Goal: Transaction & Acquisition: Purchase product/service

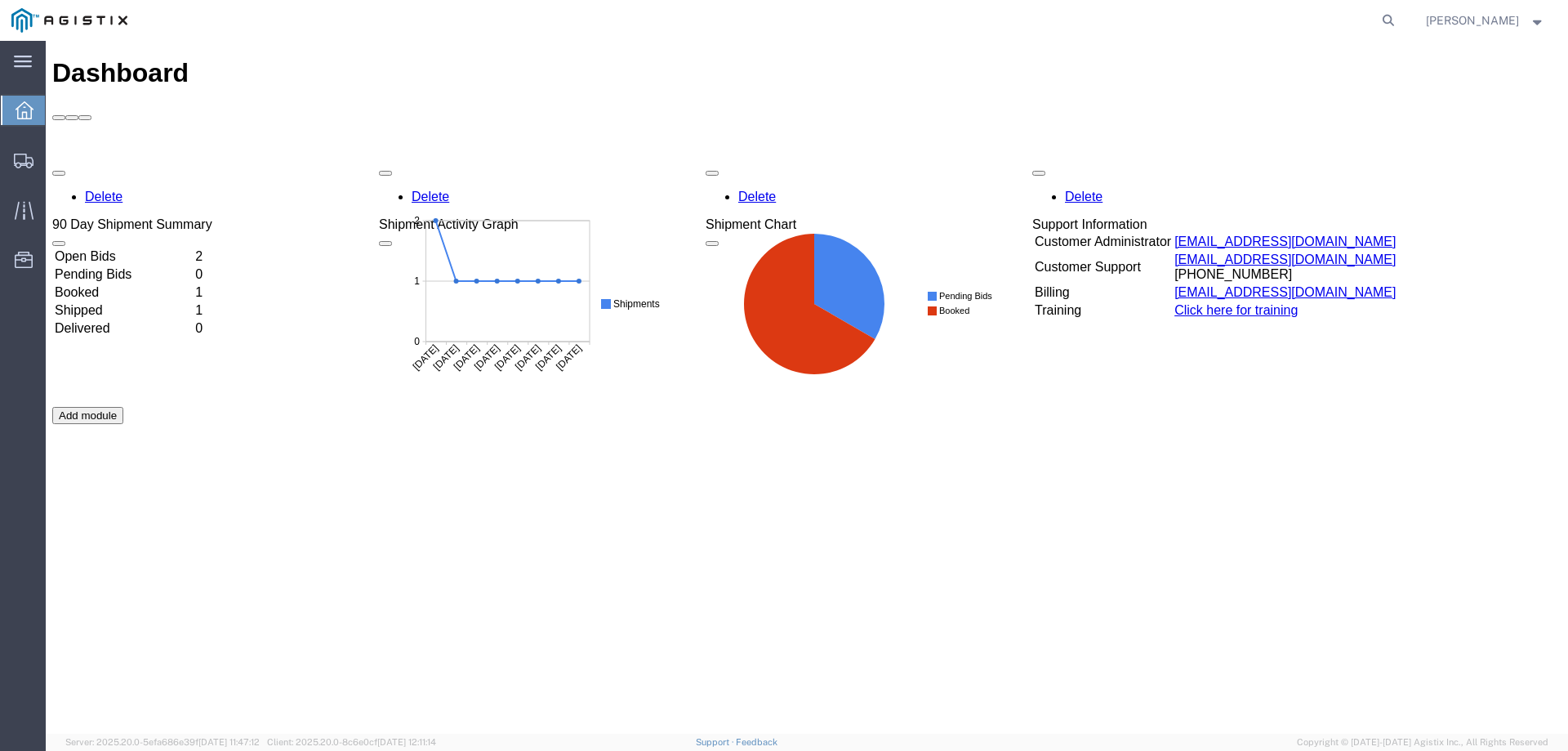
click at [108, 248] on td "Open Bids" at bounding box center [123, 256] width 139 height 16
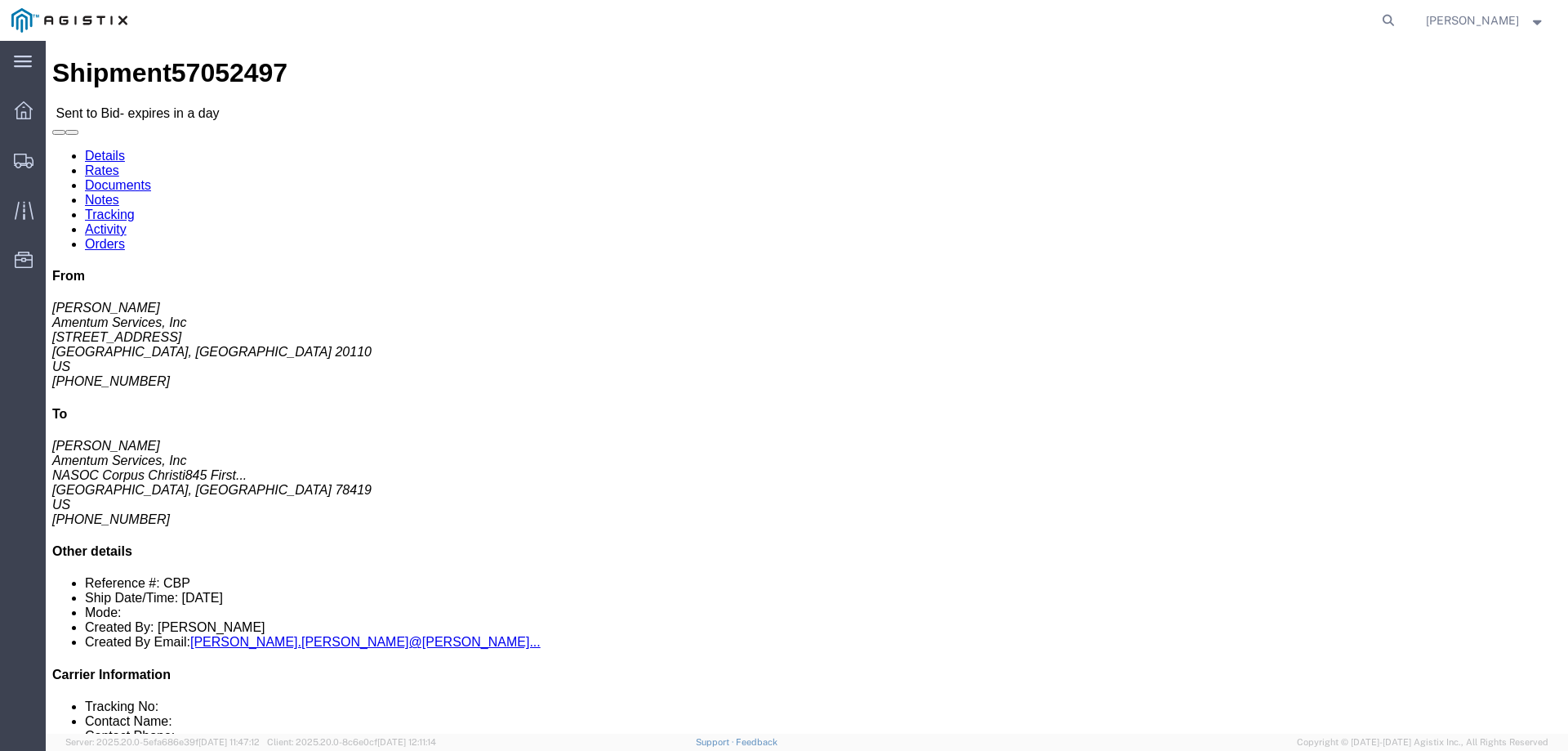
drag, startPoint x: 817, startPoint y: 185, endPoint x: 609, endPoint y: 128, distance: 215.7
click div "Pickup & Delivery Dates 10/10/2025 08:00 - 10/10/2025 15:00 10/15/2025 08:00 - …"
copy div "Pickup & Delivery Dates 10/10/2025 08:00 - 10/10/2025 15:00 10/15/2025 08:00 - …"
click button "button"
click div "Ship From Amentum Services, Inc (JONATHAN FLORY) 10667 Aviation Lane Manassas, …"
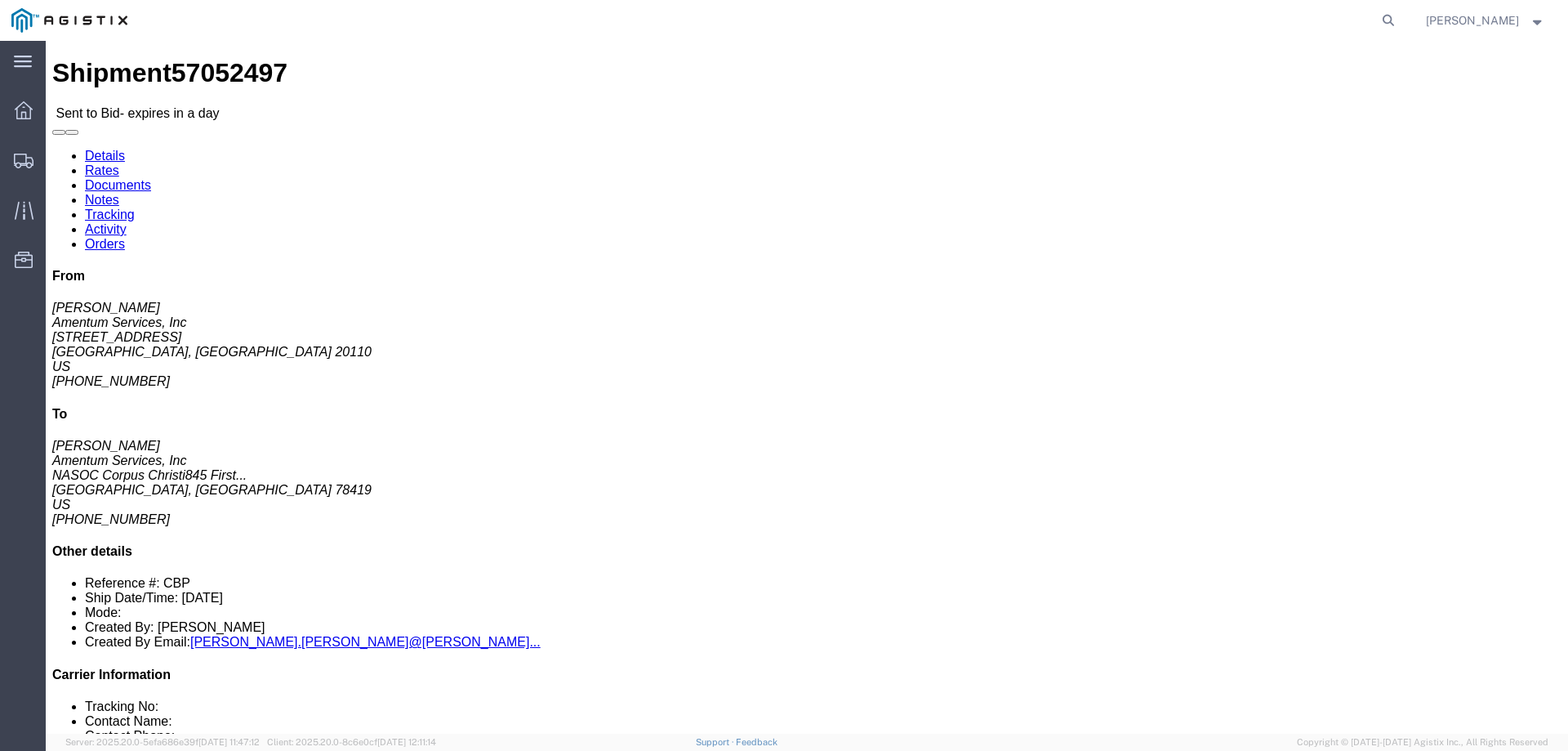
click link "Notes"
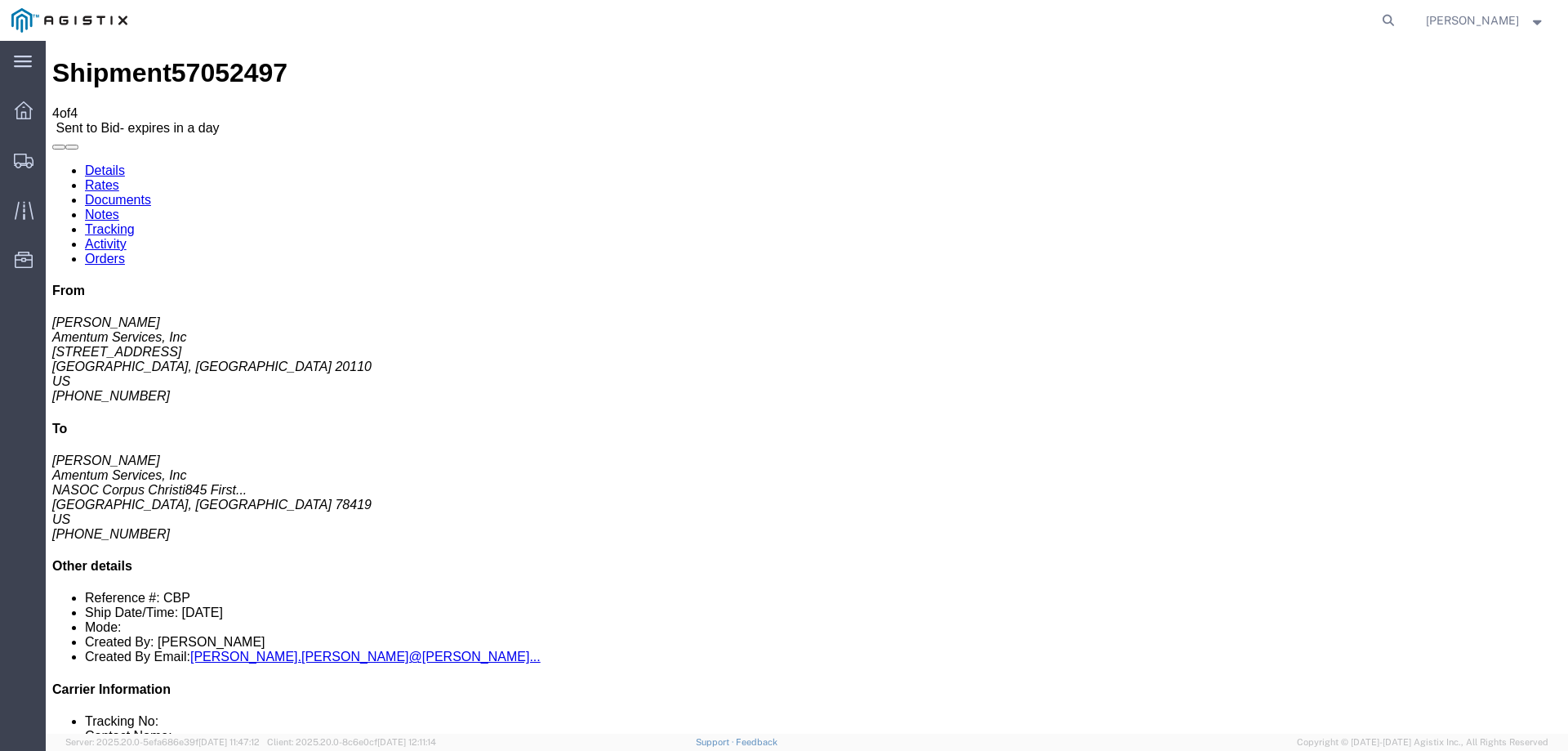
drag, startPoint x: 646, startPoint y: 449, endPoint x: 503, endPoint y: 437, distance: 143.5
drag, startPoint x: 510, startPoint y: 437, endPoint x: 592, endPoint y: 310, distance: 151.2
drag, startPoint x: 566, startPoint y: 301, endPoint x: 502, endPoint y: 282, distance: 66.8
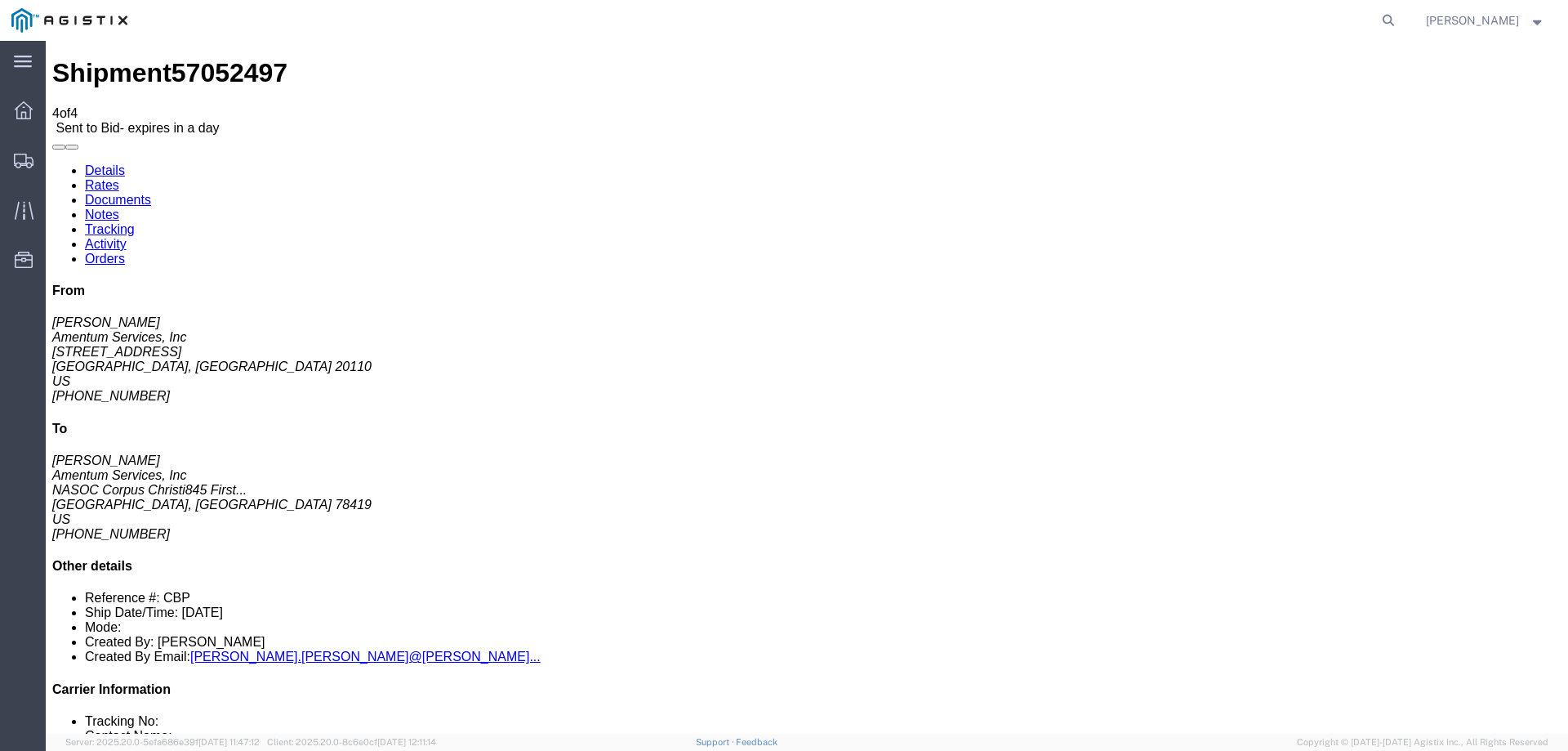
copy span "Pickup date is flexible. contact POC for appointment"
drag, startPoint x: 641, startPoint y: 453, endPoint x: 503, endPoint y: 440, distance: 138.6
copy td "Contact POC for Appointment Must deliver on 10/15/2025"
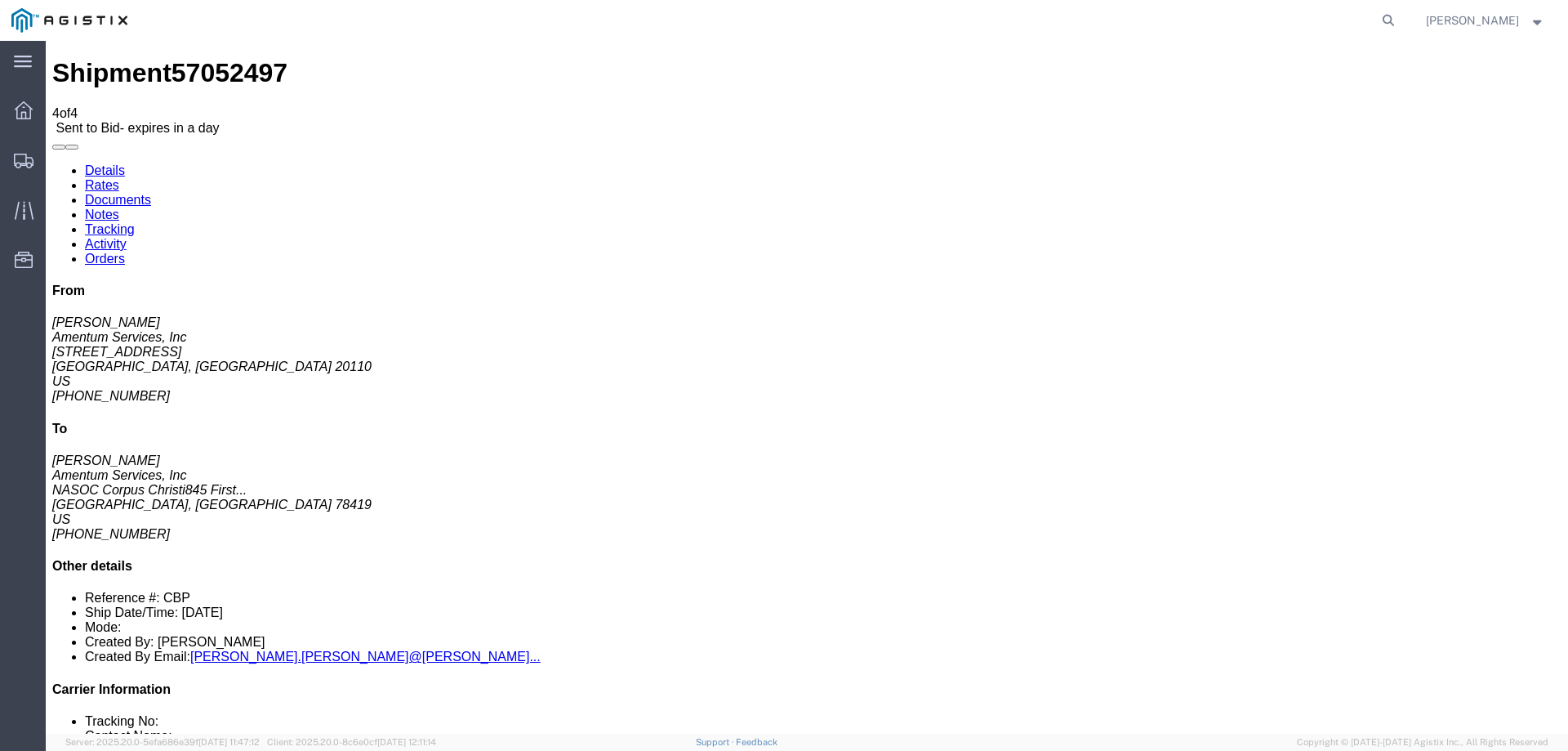
drag, startPoint x: 584, startPoint y: 260, endPoint x: 506, endPoint y: 228, distance: 84.3
copy td "Ground clearance on unit is 6" from ground. Trailer with ramp needed. Winch nee…"
click at [151, 193] on link "Documents" at bounding box center [118, 200] width 66 height 14
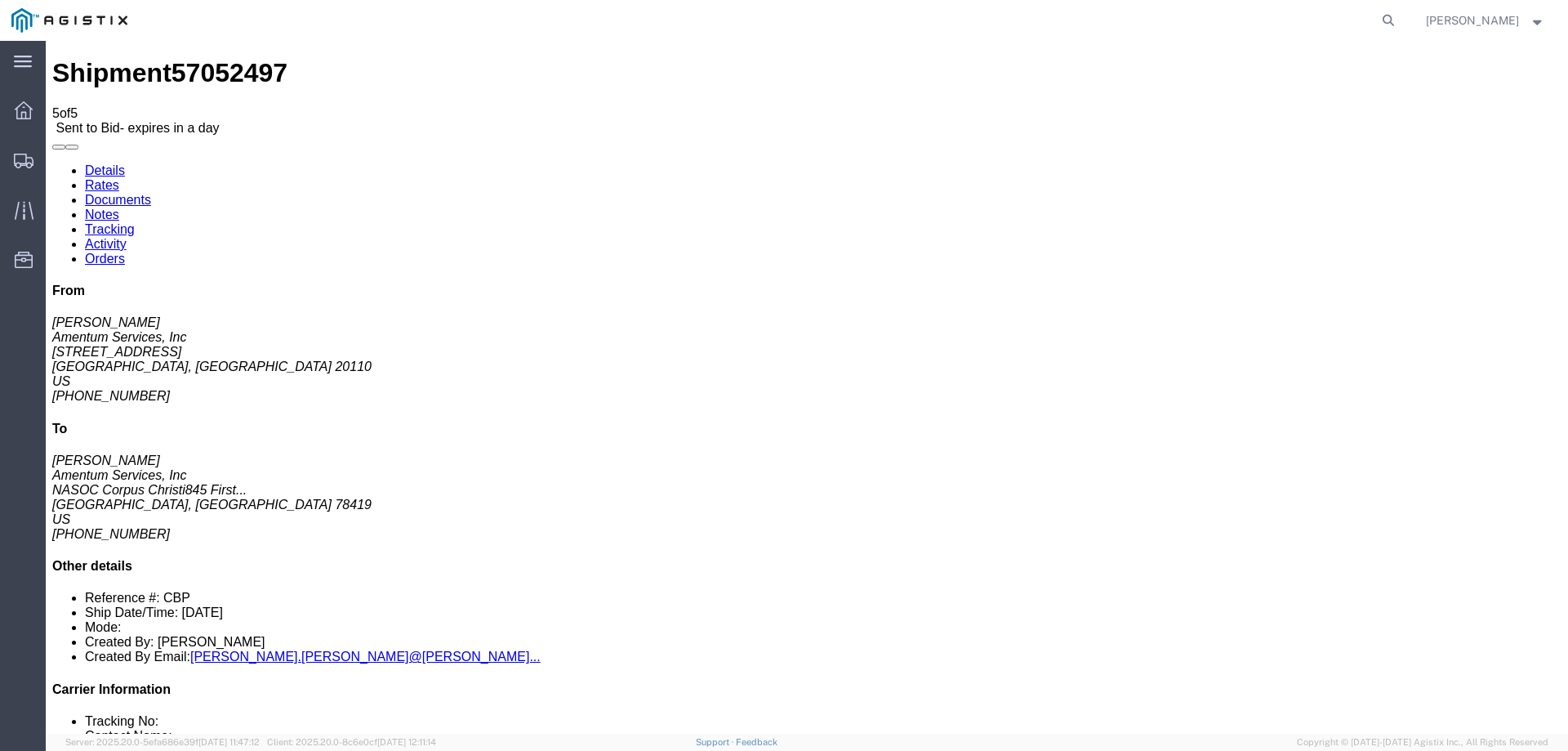
drag, startPoint x: 139, startPoint y: 258, endPoint x: 178, endPoint y: 266, distance: 39.8
click at [97, 163] on link "Details" at bounding box center [104, 170] width 40 height 14
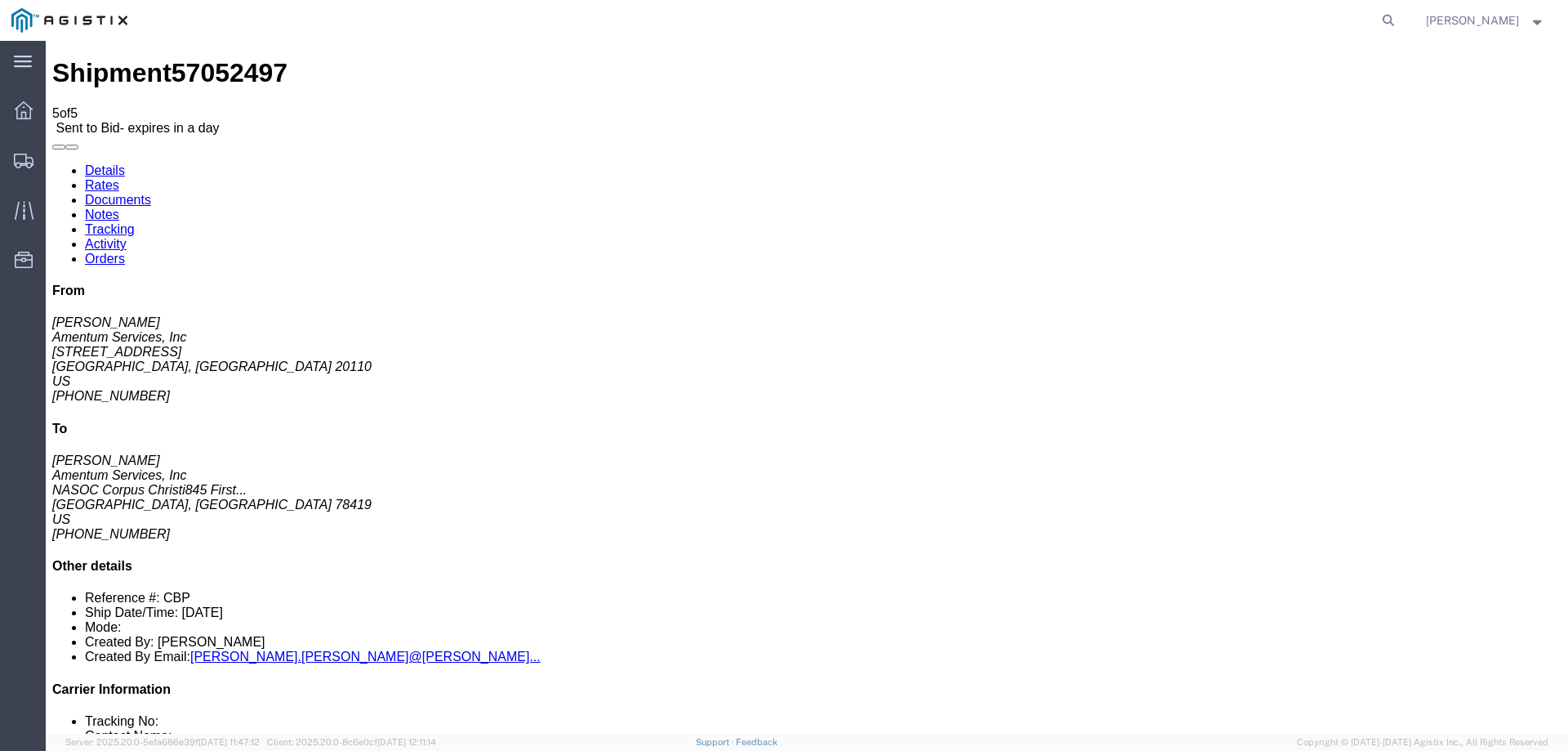
drag, startPoint x: 128, startPoint y: 185, endPoint x: 16, endPoint y: 127, distance: 126.1
click div "Ship From Amentum Services, Inc (JONATHAN FLORY) 10667 Aviation Lane Manassas, …"
copy div "Ship From Amentum Services, Inc (JONATHAN FLORY) 10667 Aviation Lane Manassas, …"
click address "Amentum Services, Inc (Robert Howard) NASOC Corpus Christi 845 First Street SE …"
drag, startPoint x: 444, startPoint y: 206, endPoint x: 322, endPoint y: 135, distance: 141.2
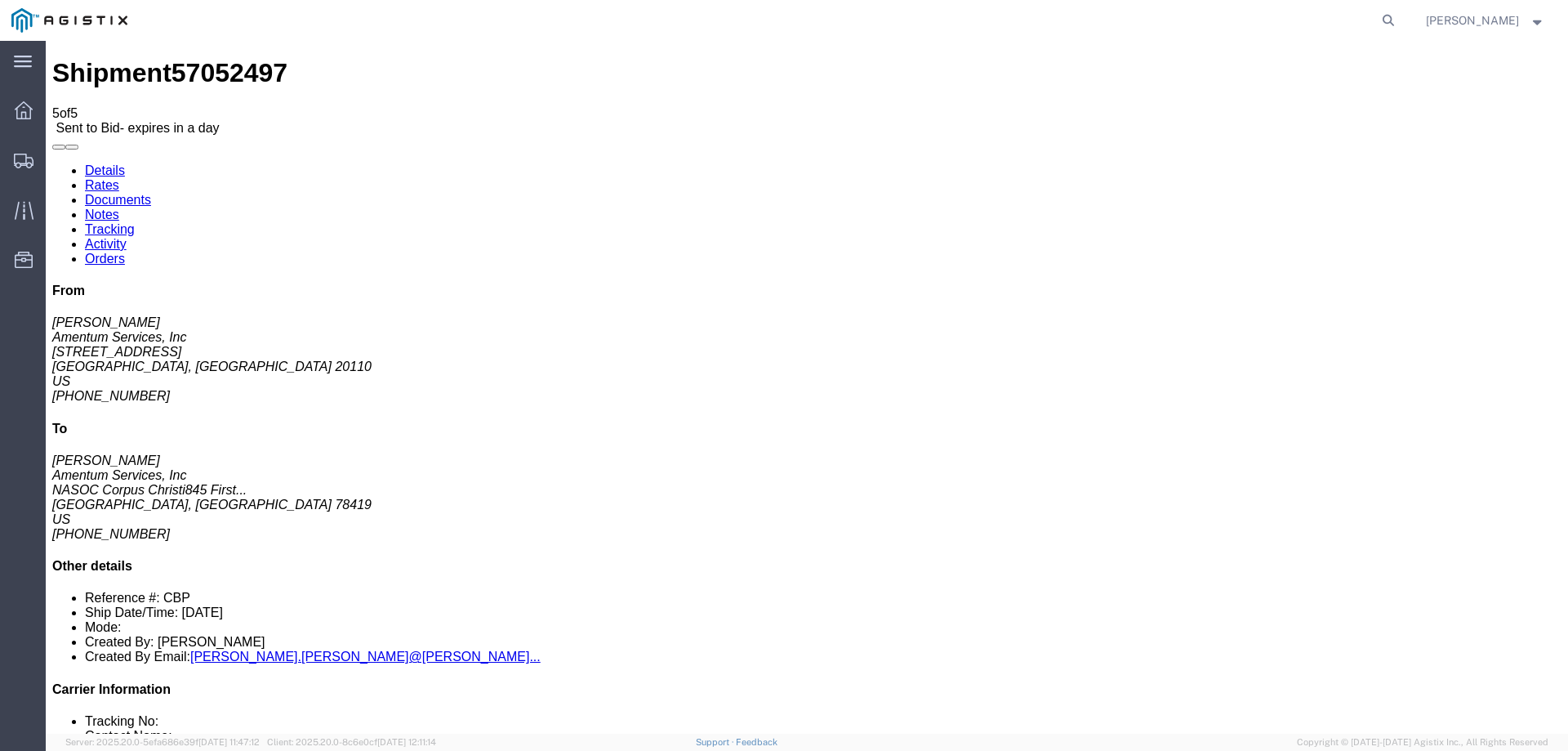
click div "Ship To Amentum Services, Inc (Robert Howard) NASOC Corpus Christi 845 First St…"
copy div "Ship To Amentum Services, Inc (Robert Howard) NASOC Corpus Christi 845 First St…"
drag, startPoint x: 151, startPoint y: 388, endPoint x: 222, endPoint y: 388, distance: 71.0
click icon "button"
click h4 "Routing & Vehicle Information"
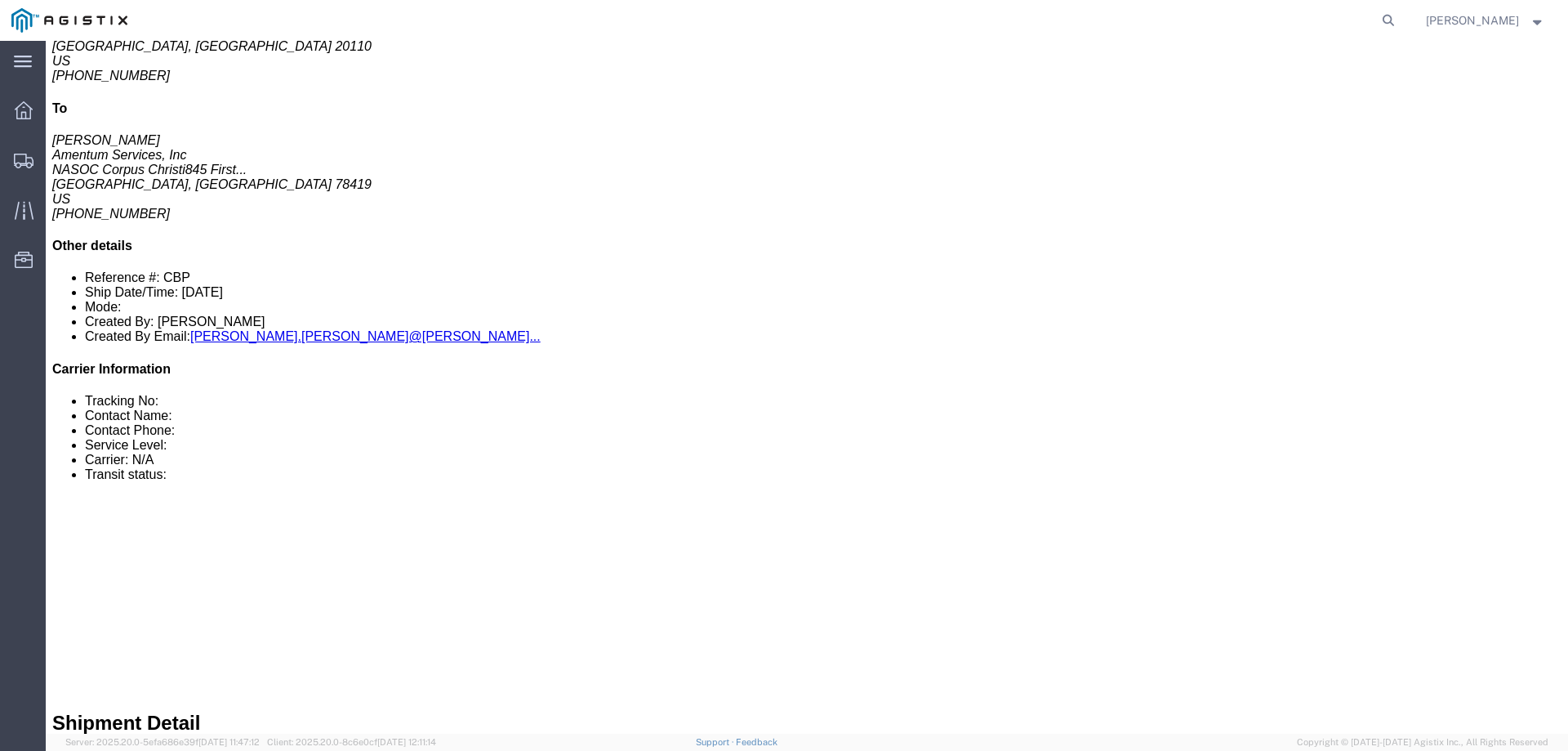
scroll to position [327, 0]
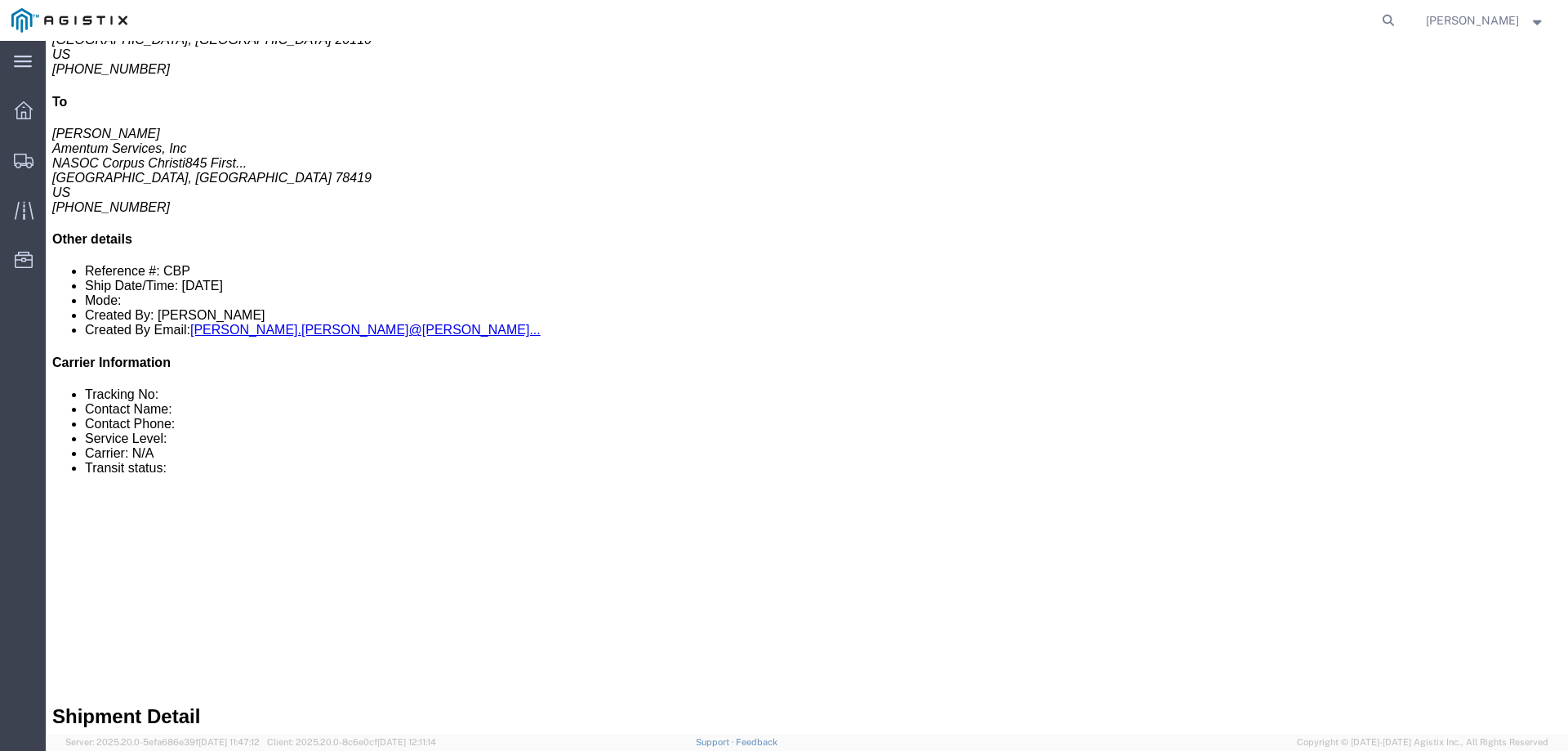
drag, startPoint x: 247, startPoint y: 236, endPoint x: 40, endPoint y: 170, distance: 217.3
click div "1 Naked Cargo (UnPackaged) Total weight: 4650.00 LBS Dimensions: L 8.00 x W 5.7…"
copy div "1 Naked Cargo (UnPackaged) Total weight: 4650.00 LBS Dimensions: L 8.00 x W 5.7…"
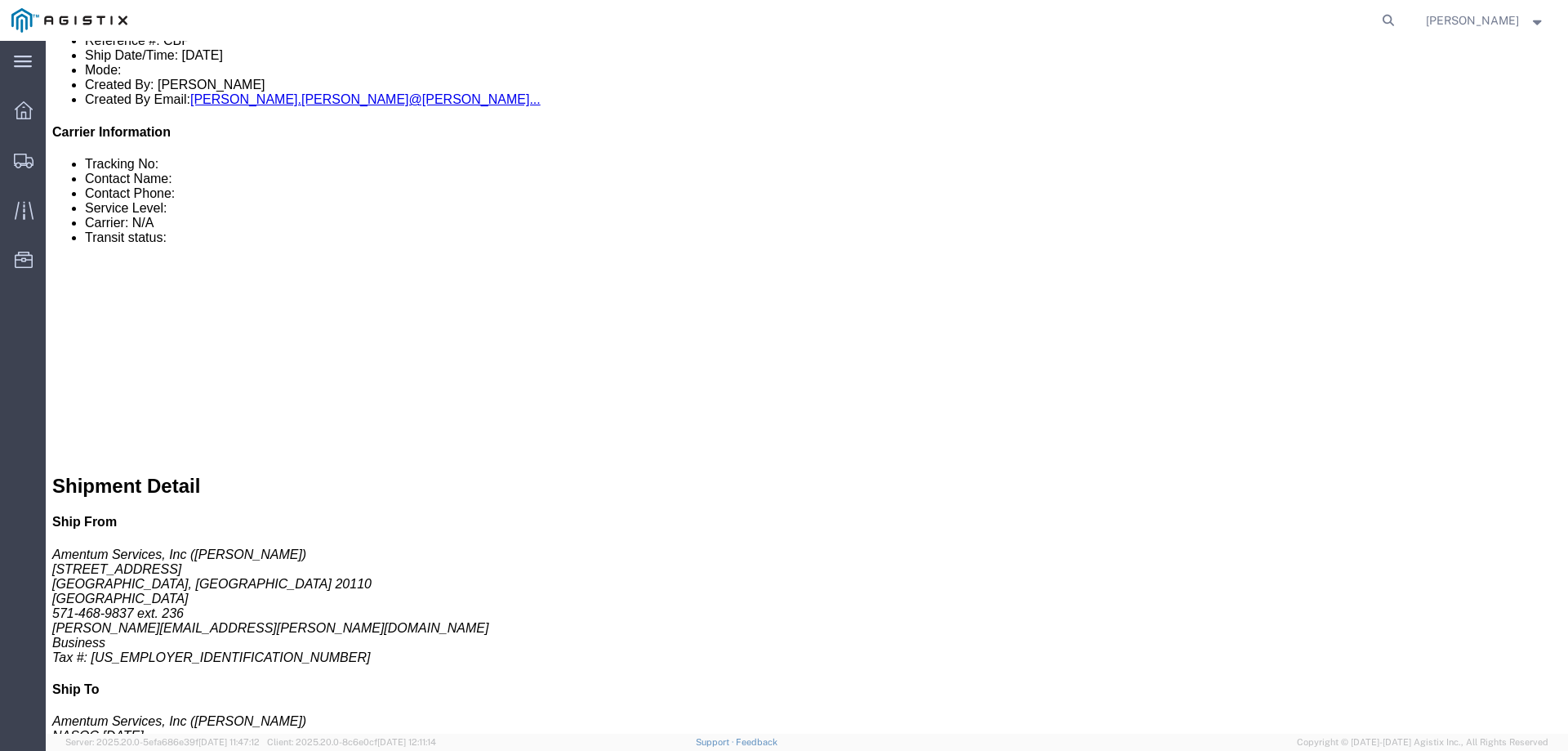
scroll to position [572, 0]
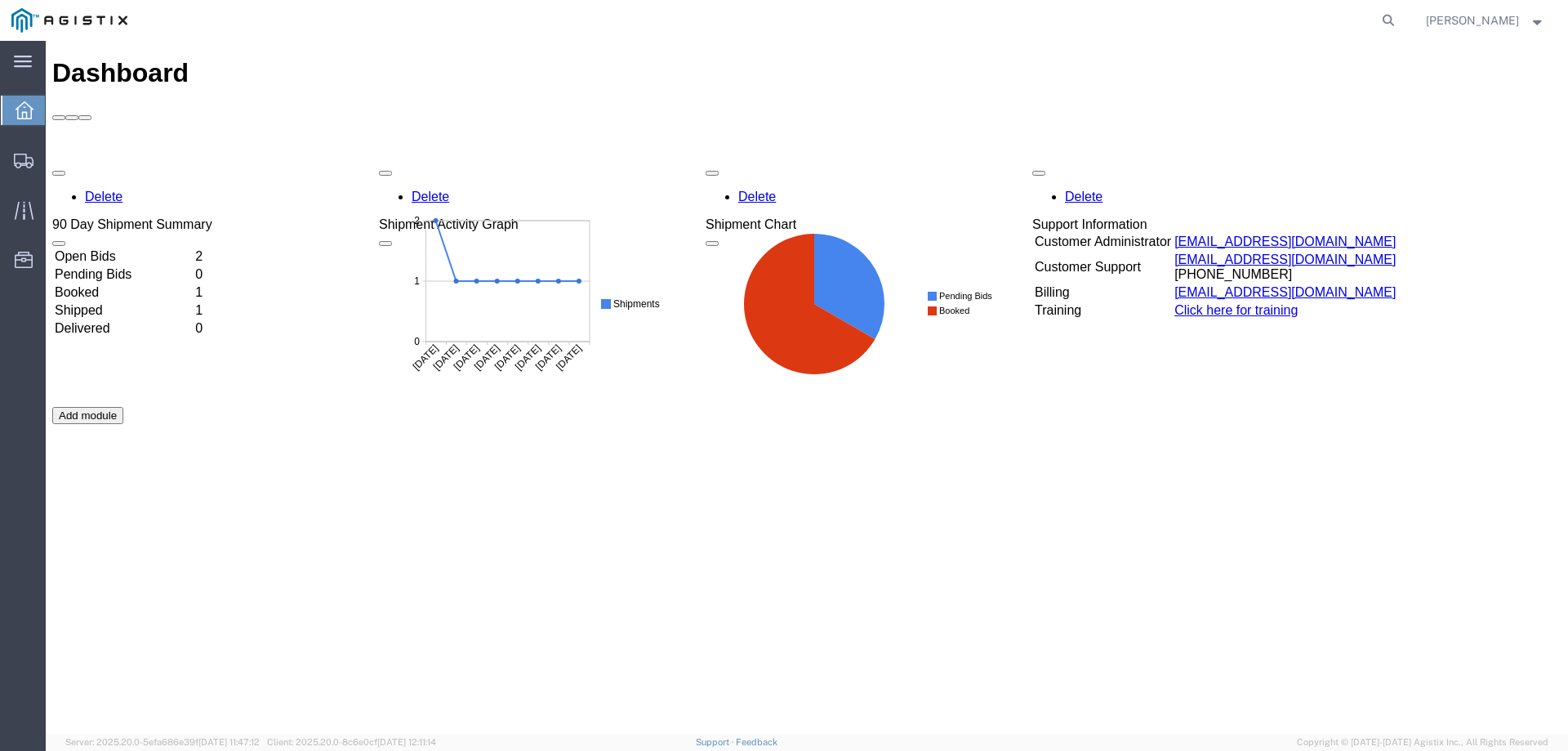
click at [131, 162] on div "Delete 90 Day Shipment Summary Open Bids 2 Pending Bids 0 Booked 1 Shipped 1 De…" at bounding box center [807, 406] width 1509 height 490
click at [133, 248] on td "Open Bids" at bounding box center [123, 256] width 139 height 16
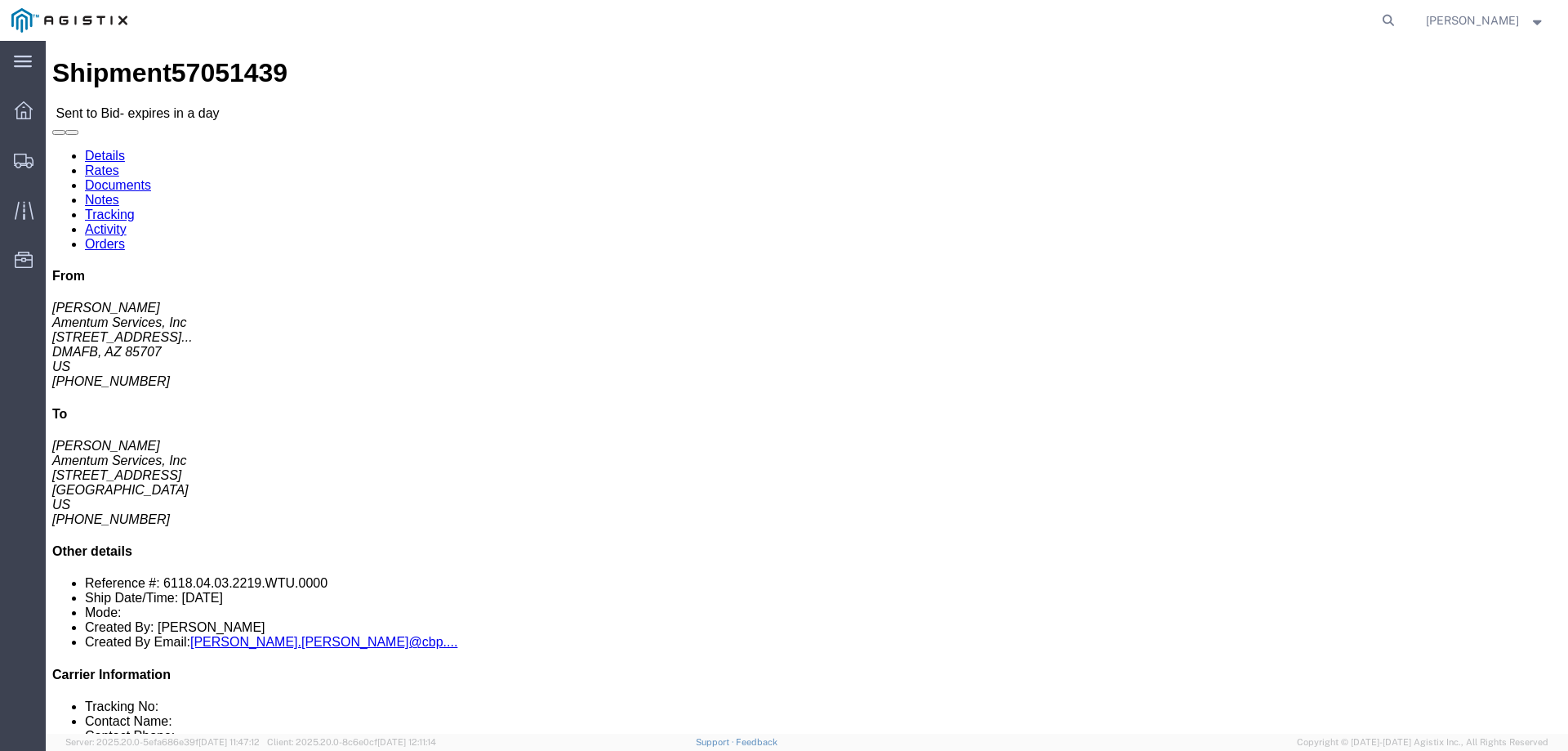
click link "Enter / Modify Bid"
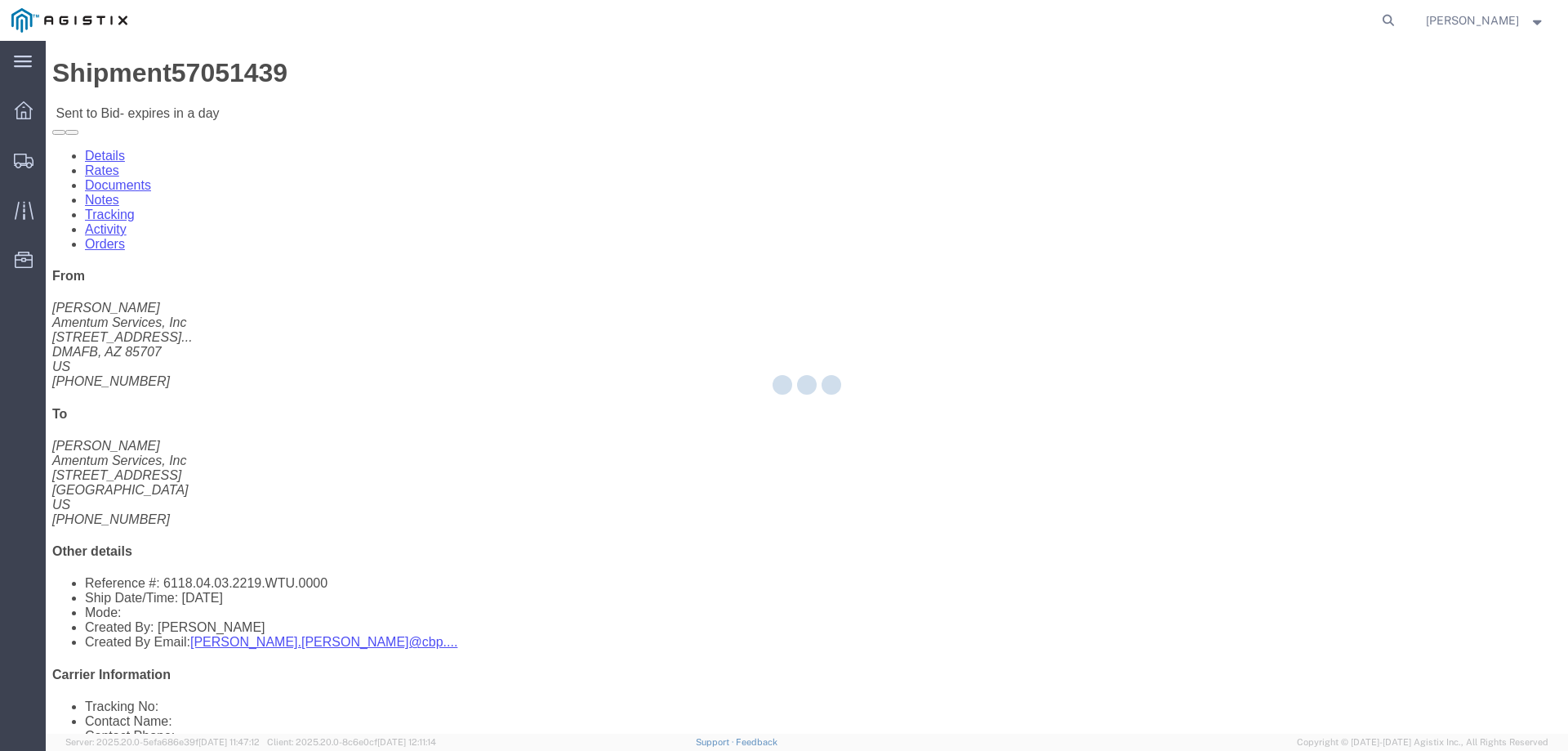
select select "23073"
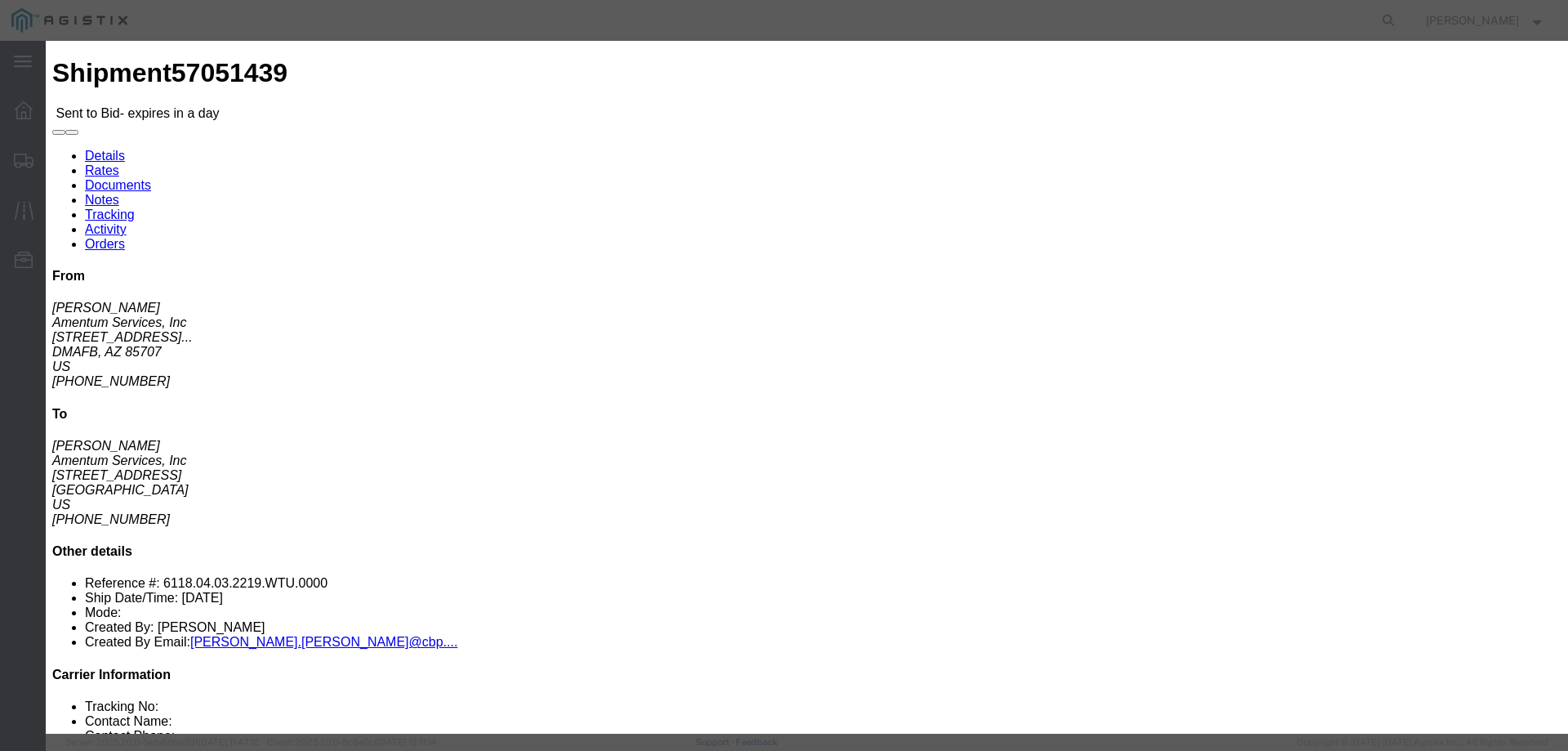
click select "Select Air Ocean TL Standard 3 - 5 Day"
select select "42723"
click select "Select Air Ocean TL Standard 3 - 5 Day"
click input "text"
type input "57051439"
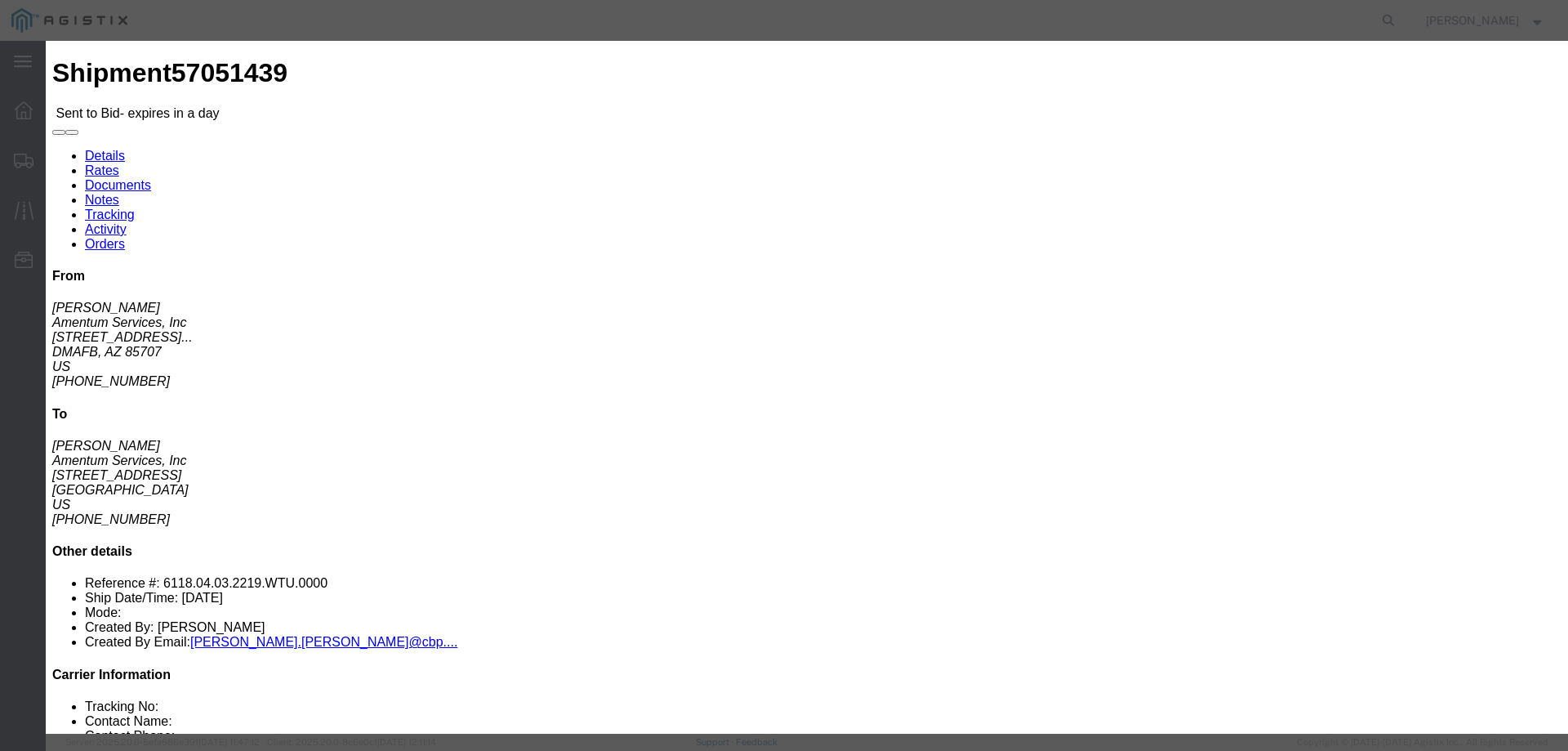
click input "number"
type input "1750"
click p "No acceptance required"
click textarea
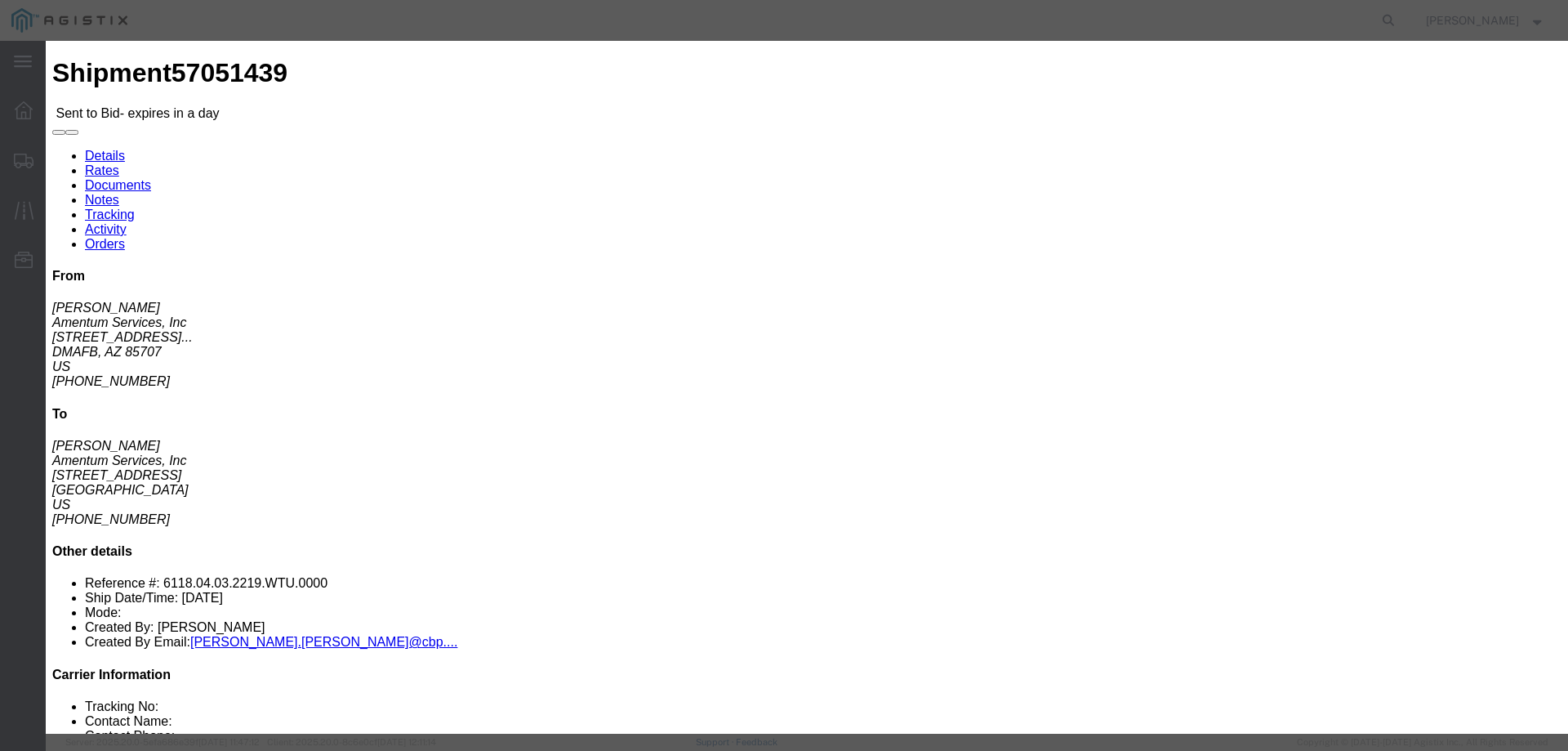
type textarea "SMALL STRAIGHT TRUCK NO ADDITIONAL INSURANCE REQUESTED"
click button "Submit"
